Goal: Check status

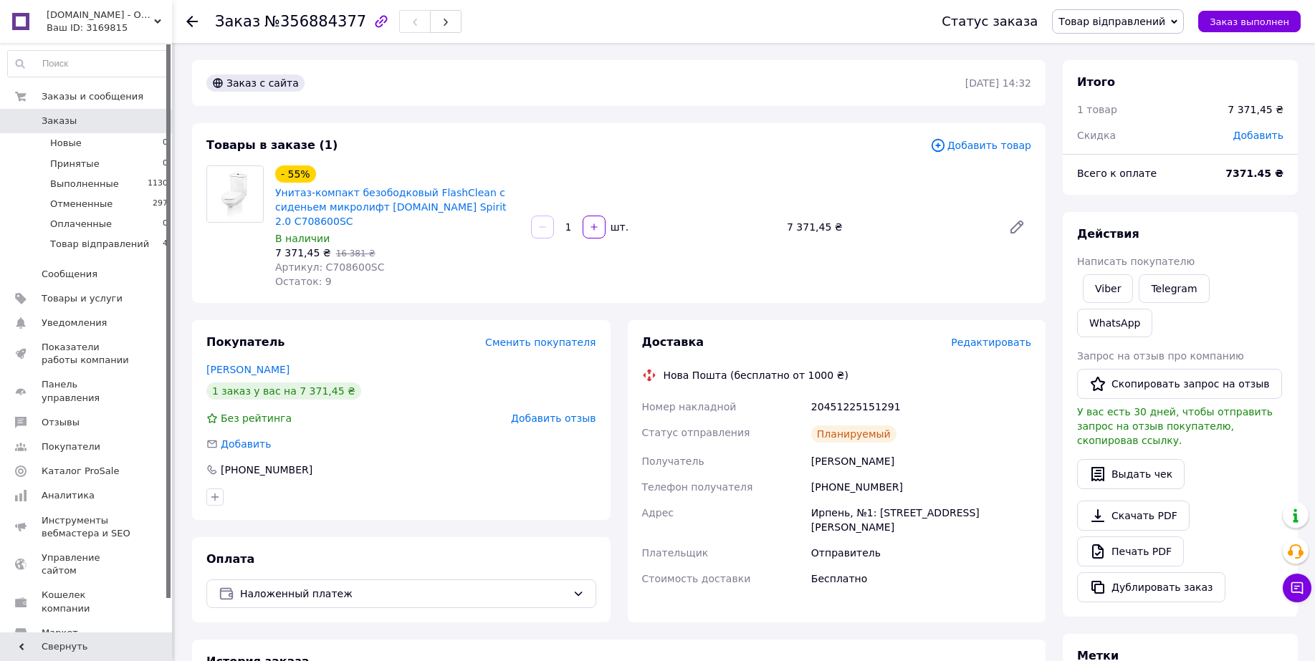
click at [341, 261] on span "Артикул: C708600SC" at bounding box center [329, 266] width 109 height 11
copy span "C708600SC"
drag, startPoint x: 811, startPoint y: 392, endPoint x: 912, endPoint y: 392, distance: 101.0
click at [912, 394] on div "20451225151291" at bounding box center [921, 407] width 226 height 26
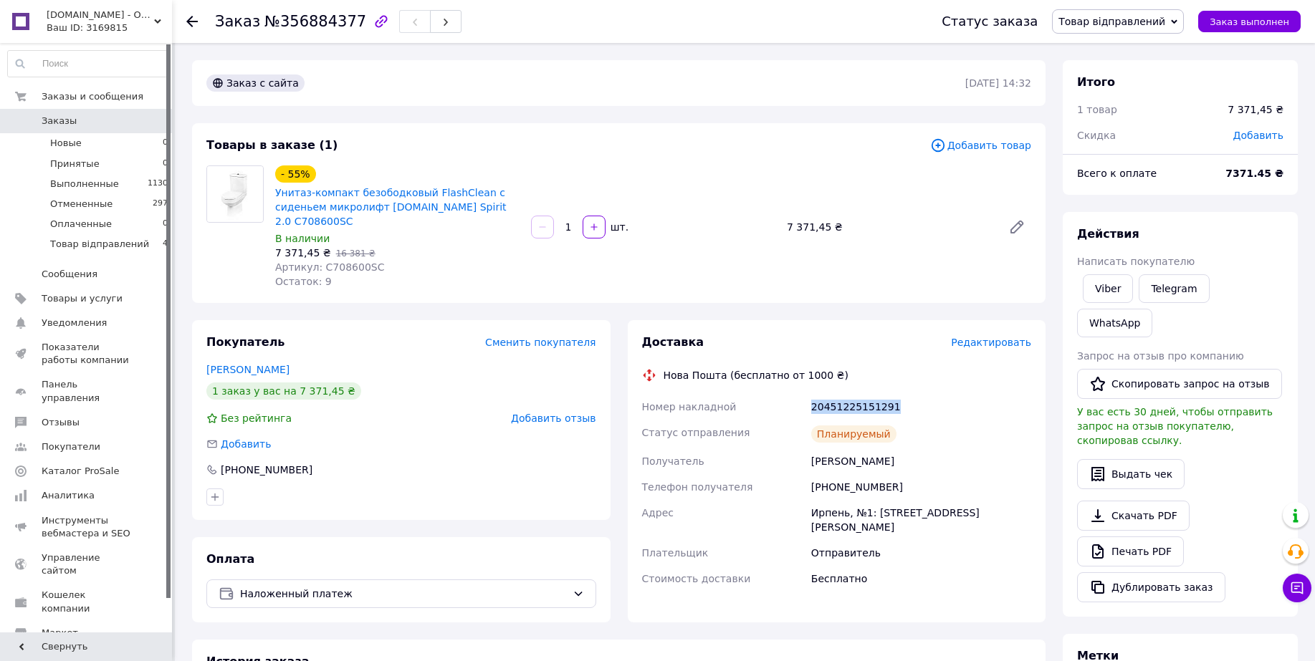
click at [913, 394] on div "20451225151291" at bounding box center [921, 407] width 226 height 26
drag, startPoint x: 822, startPoint y: 392, endPoint x: 787, endPoint y: 392, distance: 35.1
click at [787, 394] on div "Номер накладной 20451225151291 Статус отправления Планируемый Получатель [PERSO…" at bounding box center [836, 493] width 395 height 198
click at [787, 394] on div "Номер накладной" at bounding box center [723, 407] width 169 height 26
drag, startPoint x: 835, startPoint y: 395, endPoint x: 914, endPoint y: 405, distance: 80.2
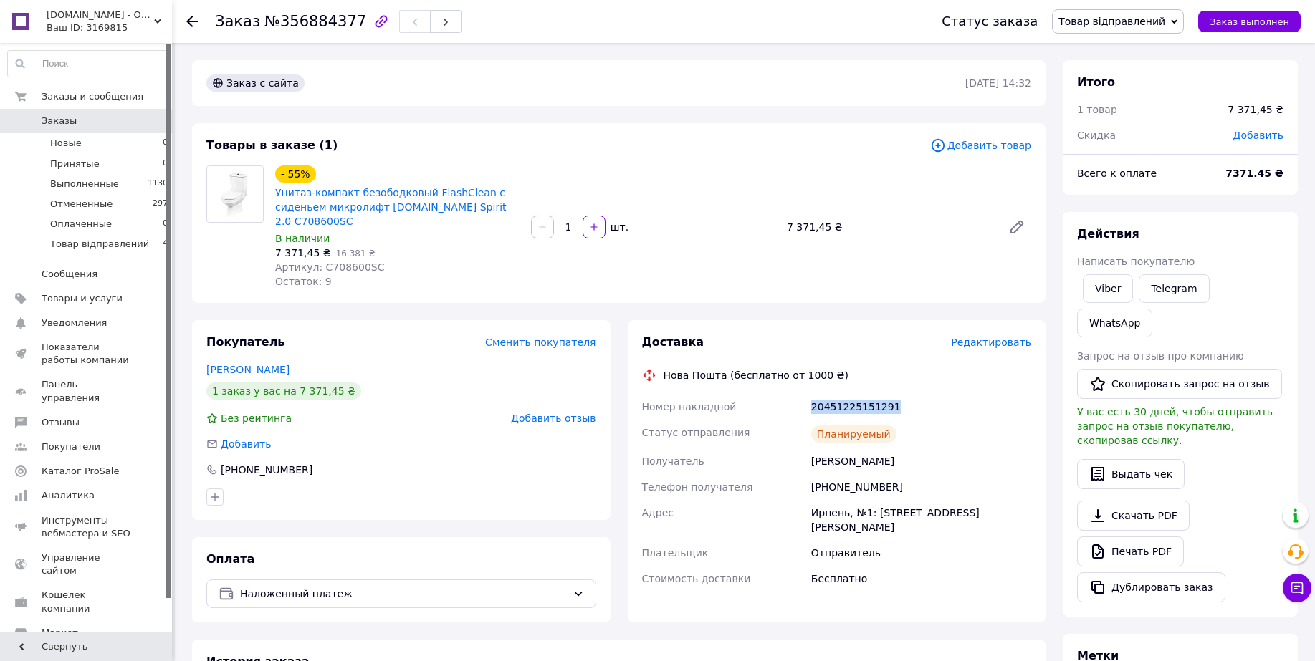
click at [906, 404] on div "Номер накладной 20451225151291 Статус отправления Планируемый Получатель [PERSO…" at bounding box center [836, 493] width 395 height 198
click at [915, 420] on div "Планируемый" at bounding box center [921, 434] width 226 height 29
drag, startPoint x: 878, startPoint y: 392, endPoint x: 805, endPoint y: 392, distance: 73.1
click at [805, 394] on div "Номер накладной 20451225151291 Статус отправления Планируемый Получатель [PERSO…" at bounding box center [836, 493] width 395 height 198
click at [805, 394] on div "Номер накладной" at bounding box center [723, 407] width 169 height 26
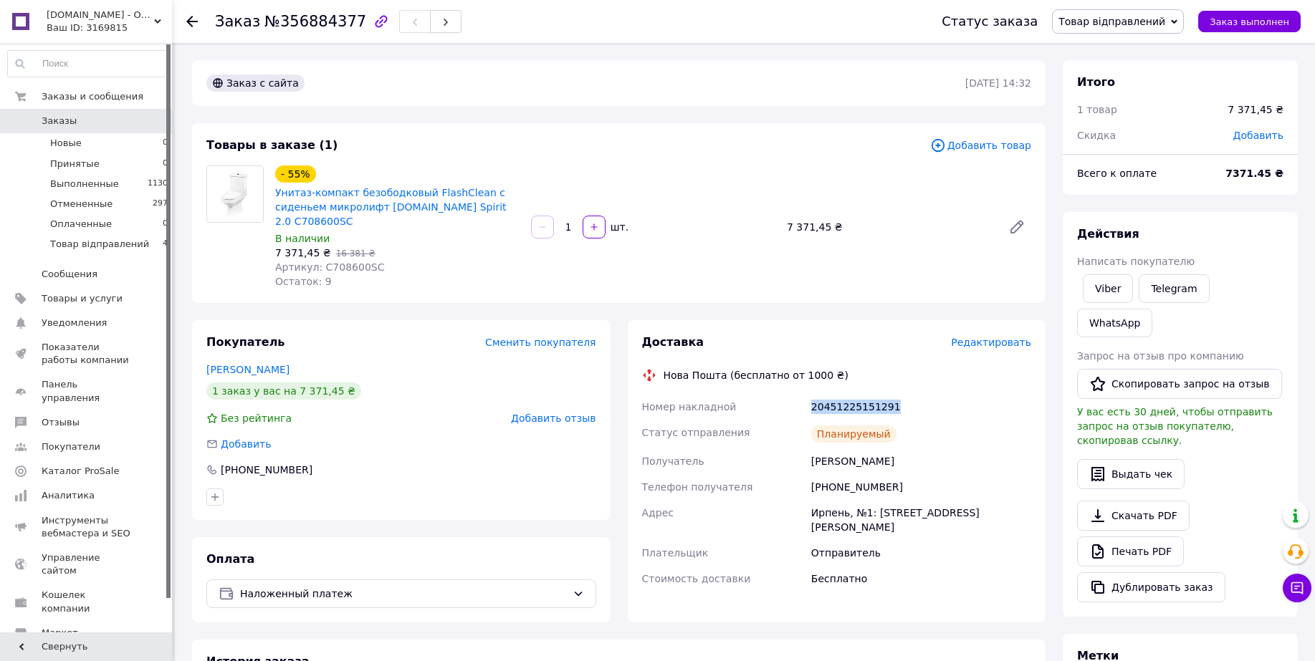
drag, startPoint x: 811, startPoint y: 393, endPoint x: 918, endPoint y: 393, distance: 107.5
click at [918, 394] on div "20451225151291" at bounding box center [921, 407] width 226 height 26
click at [919, 394] on div "20451225151291" at bounding box center [921, 407] width 226 height 26
click at [912, 394] on div "20451225151291" at bounding box center [921, 407] width 226 height 26
click at [53, 245] on span "Товар відправлений" at bounding box center [99, 244] width 99 height 13
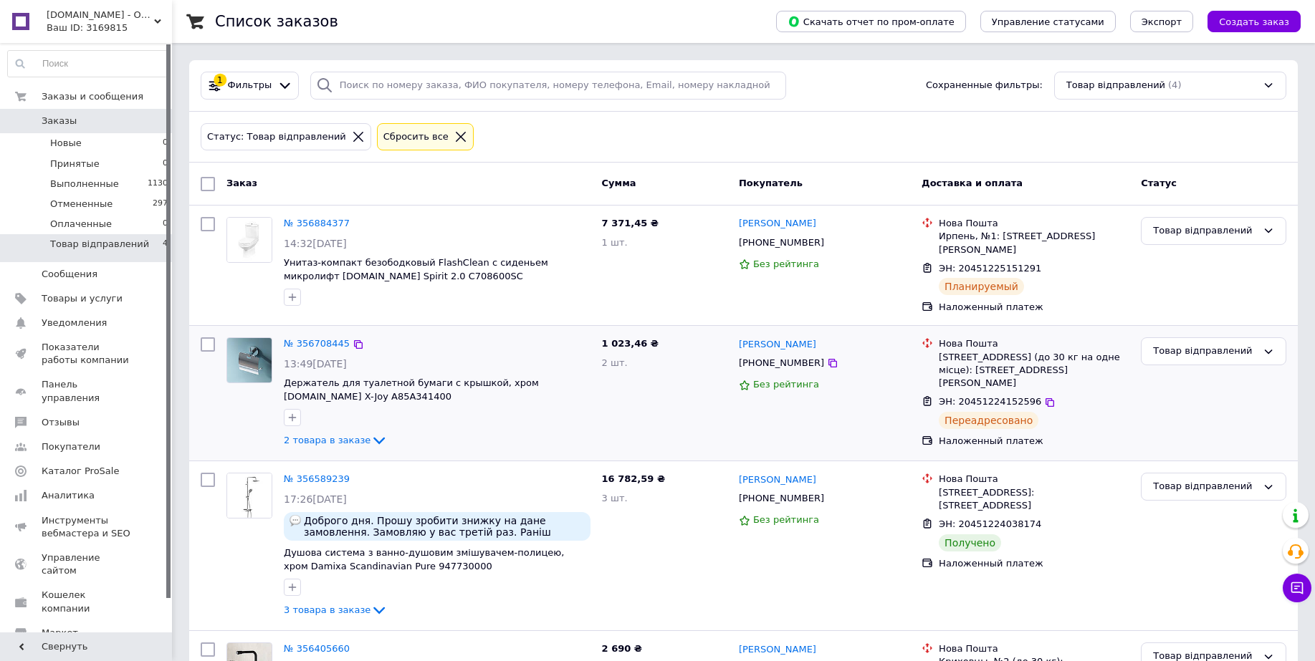
scroll to position [85, 0]
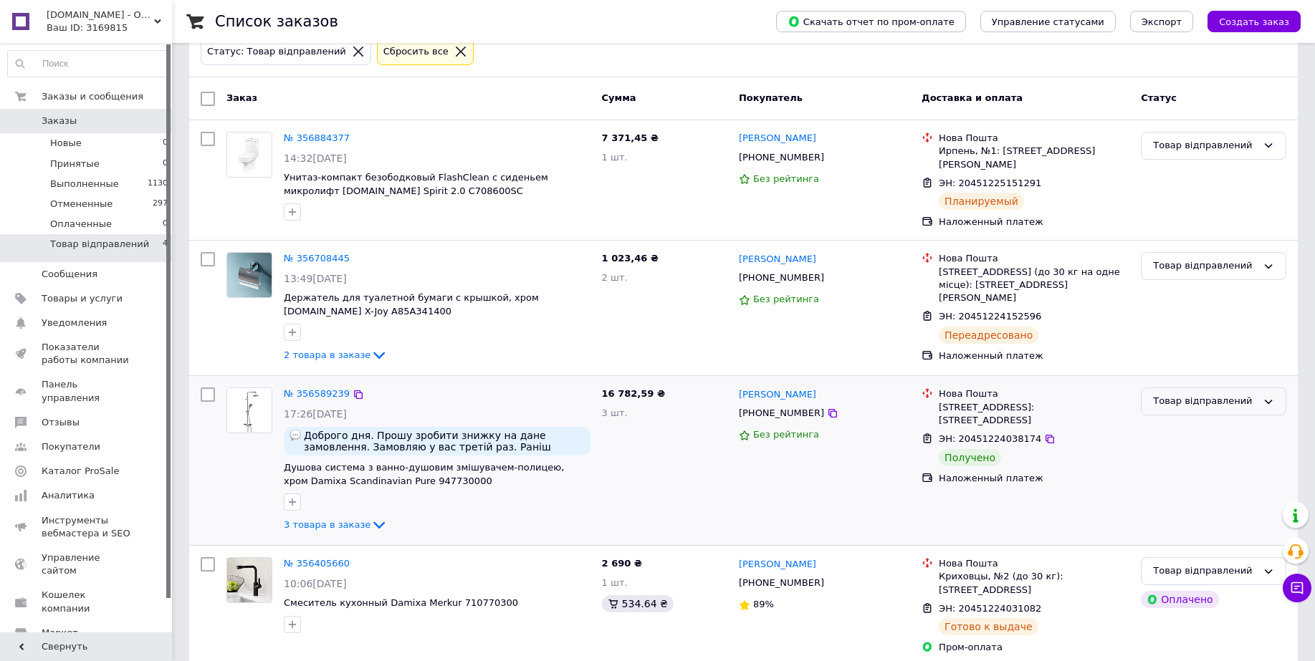
click at [1161, 398] on div "Товар відправлений" at bounding box center [1205, 401] width 104 height 15
click at [1173, 445] on li "Выполнен" at bounding box center [1213, 458] width 144 height 27
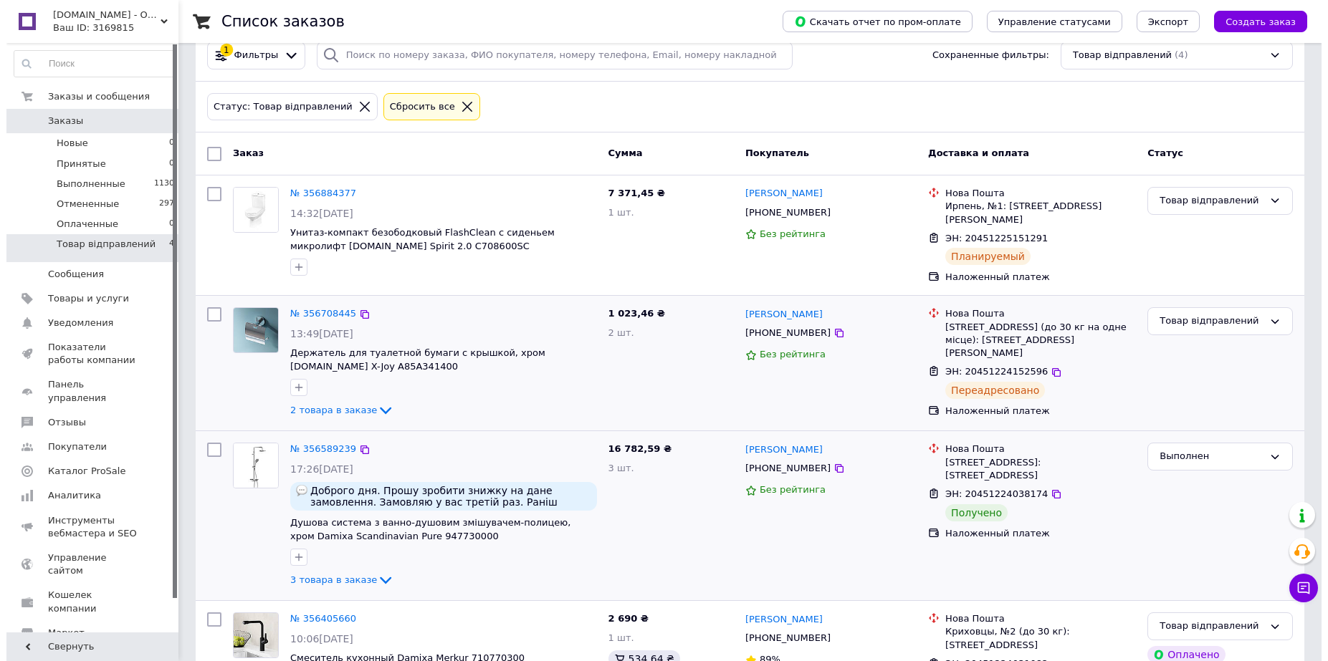
scroll to position [0, 0]
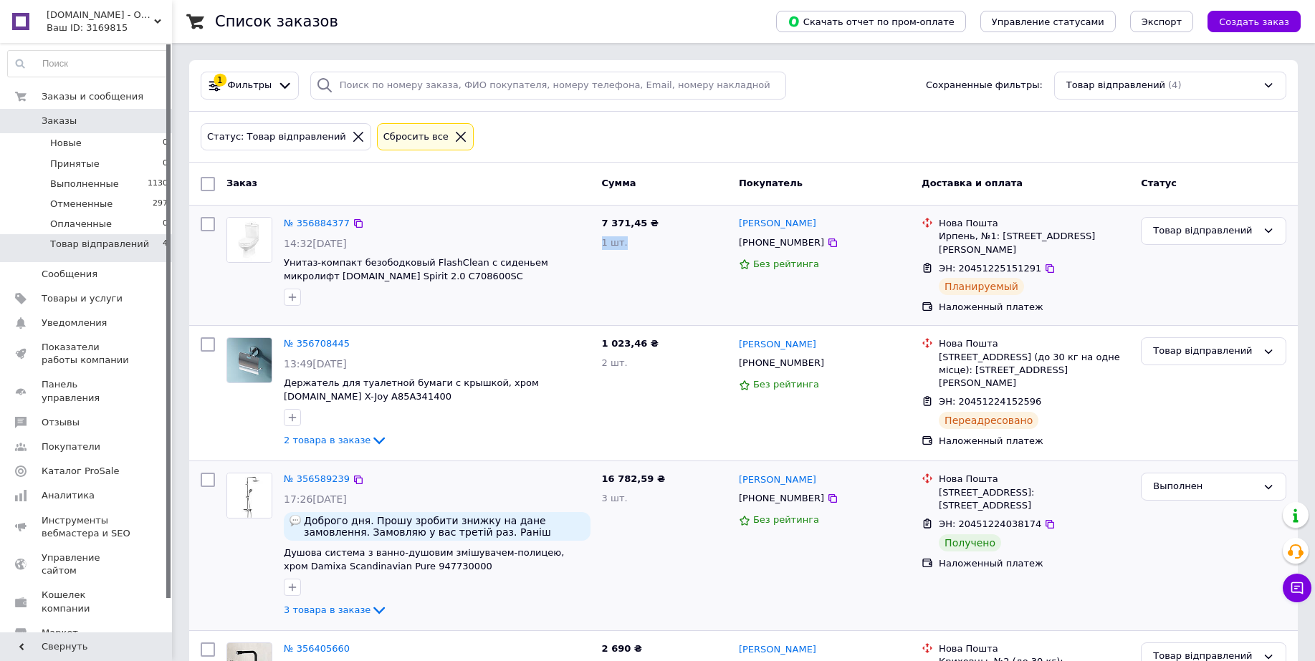
drag, startPoint x: 638, startPoint y: 244, endPoint x: 600, endPoint y: 243, distance: 38.7
click at [600, 243] on div "7 371,45 ₴ 1 шт." at bounding box center [664, 265] width 137 height 108
drag, startPoint x: 666, startPoint y: 289, endPoint x: 669, endPoint y: 305, distance: 16.2
click at [666, 289] on div "7 371,45 ₴ 1 шт." at bounding box center [664, 265] width 137 height 108
drag, startPoint x: 639, startPoint y: 357, endPoint x: 597, endPoint y: 357, distance: 42.3
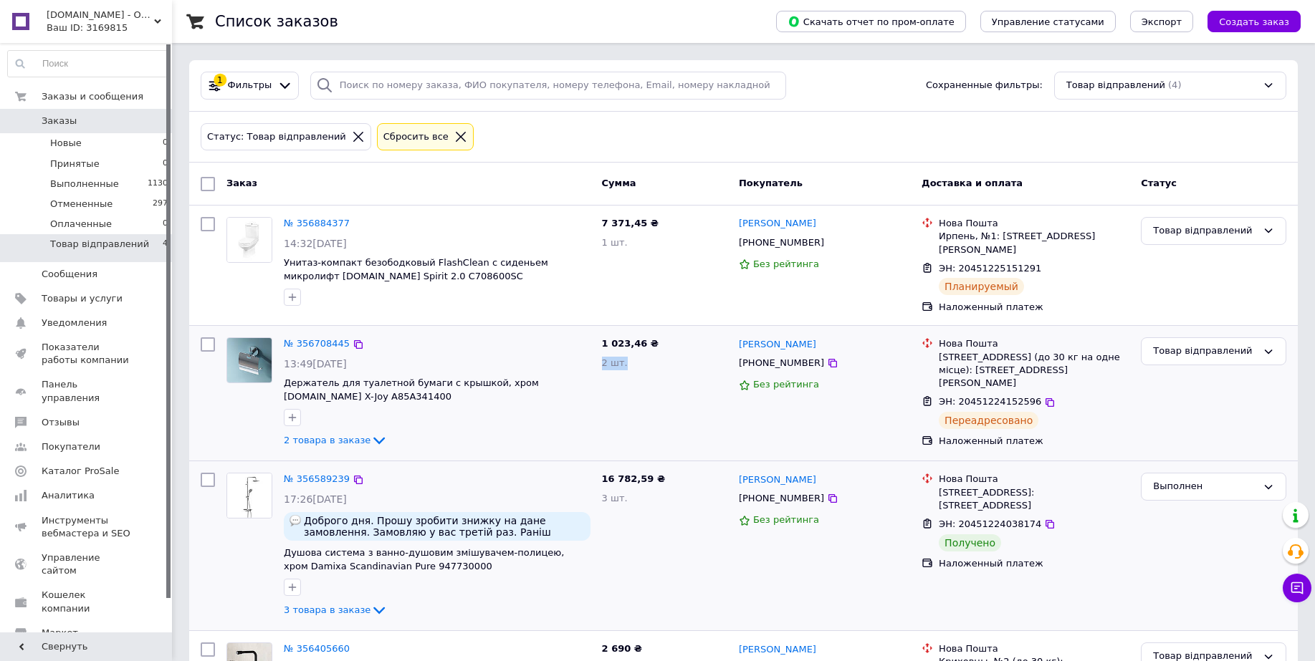
click at [597, 357] on div "1 023,46 ₴ 2 шт." at bounding box center [664, 393] width 137 height 123
click at [645, 146] on div "Статус: Товар відправлений Сбросить все" at bounding box center [743, 137] width 1091 height 34
click at [106, 227] on li "Оплаченные 0" at bounding box center [88, 224] width 176 height 20
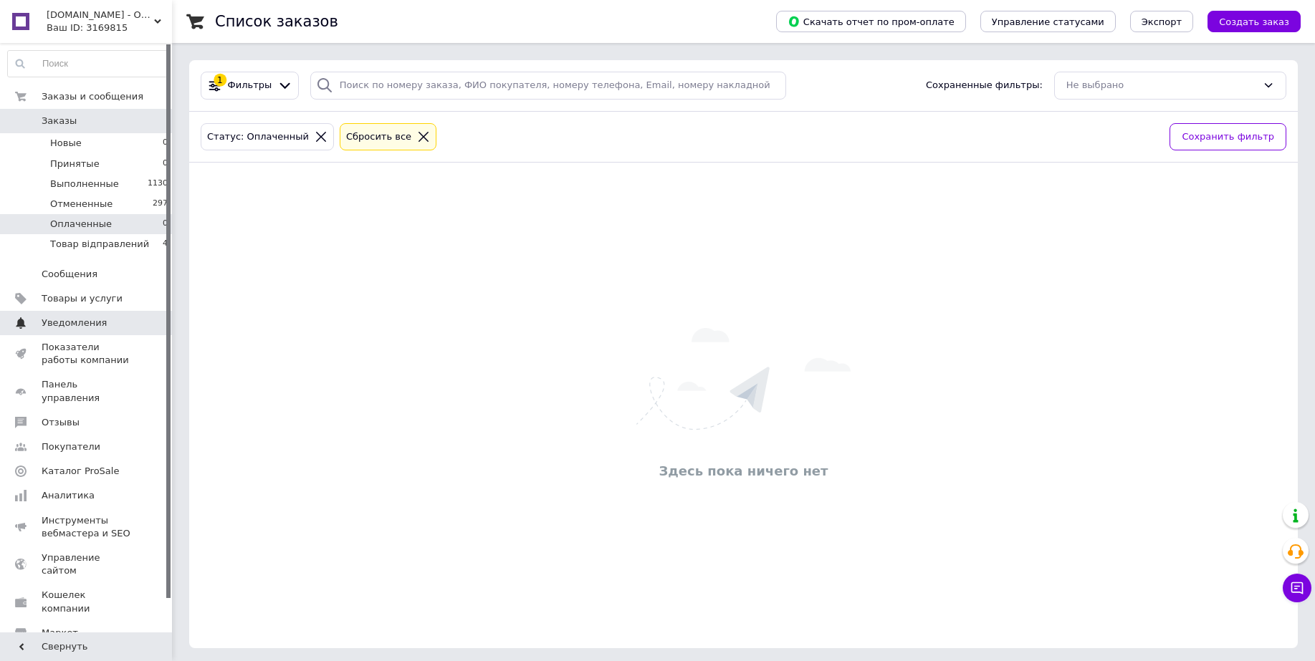
click at [92, 318] on span "Уведомления" at bounding box center [74, 323] width 65 height 13
